Goal: Task Accomplishment & Management: Manage account settings

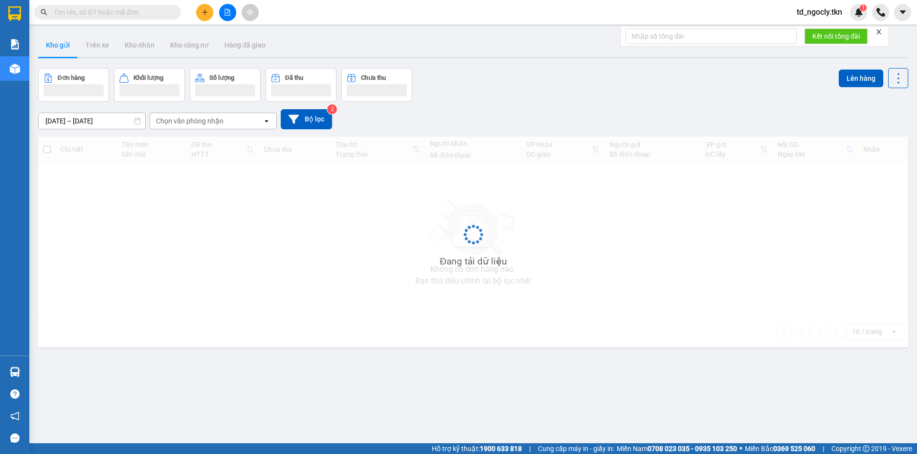
click at [129, 17] on input "text" at bounding box center [111, 12] width 115 height 11
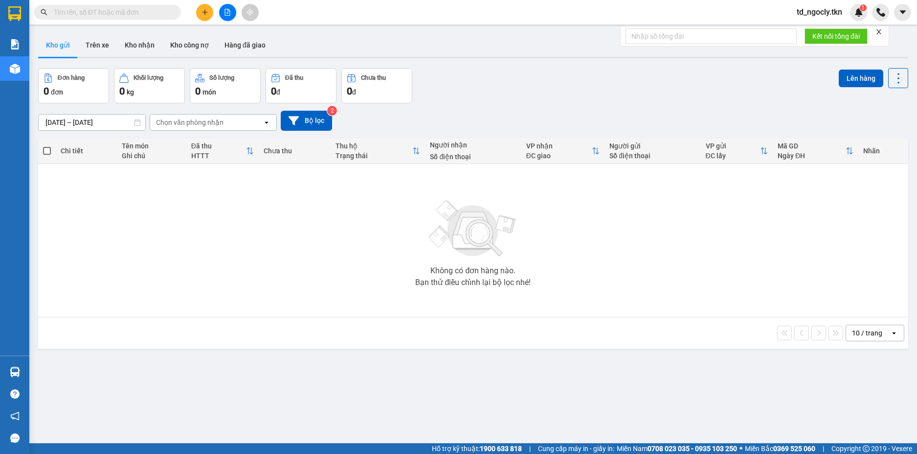
paste input "0932750168"
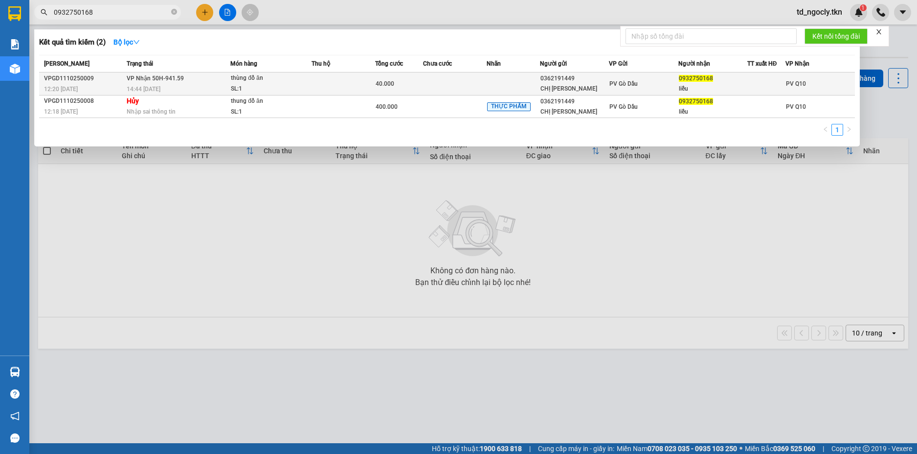
type input "0932750168"
click at [199, 86] on div "14:44 [DATE]" at bounding box center [178, 89] width 103 height 11
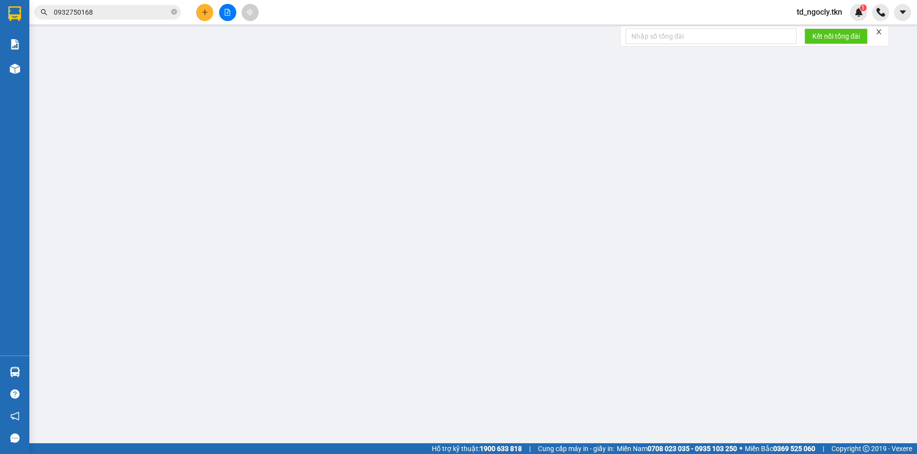
type input "0362191449"
type input "CHỊ [PERSON_NAME]"
type input "0932750168"
type input "liễu"
type input "40.000"
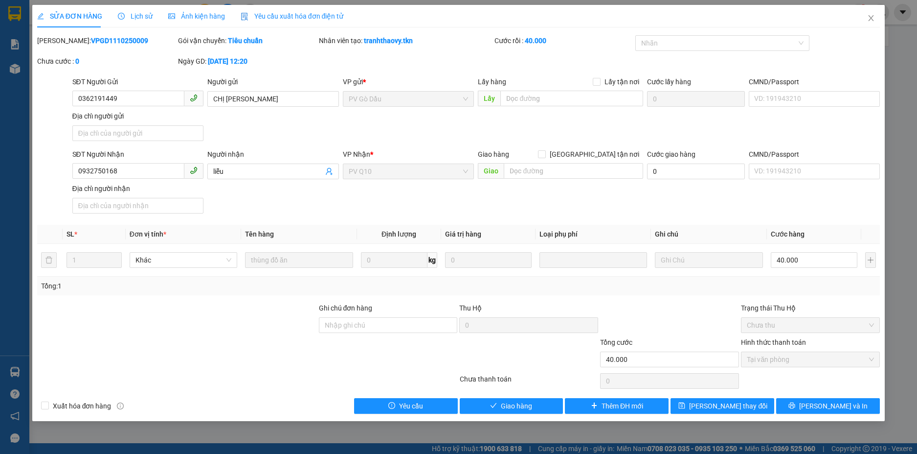
click at [153, 18] on div "SỬA ĐƠN HÀNG Lịch sử Ảnh kiện hàng Yêu cầu xuất hóa đơn điện tử" at bounding box center [190, 16] width 307 height 23
click at [140, 18] on span "Lịch sử" at bounding box center [135, 16] width 35 height 8
